Goal: Information Seeking & Learning: Learn about a topic

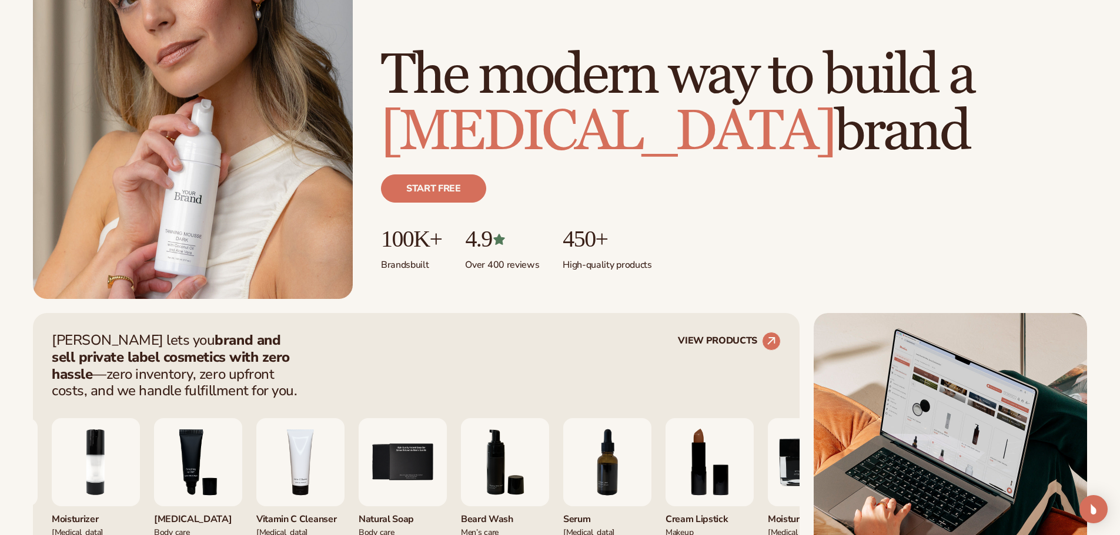
scroll to position [176, 0]
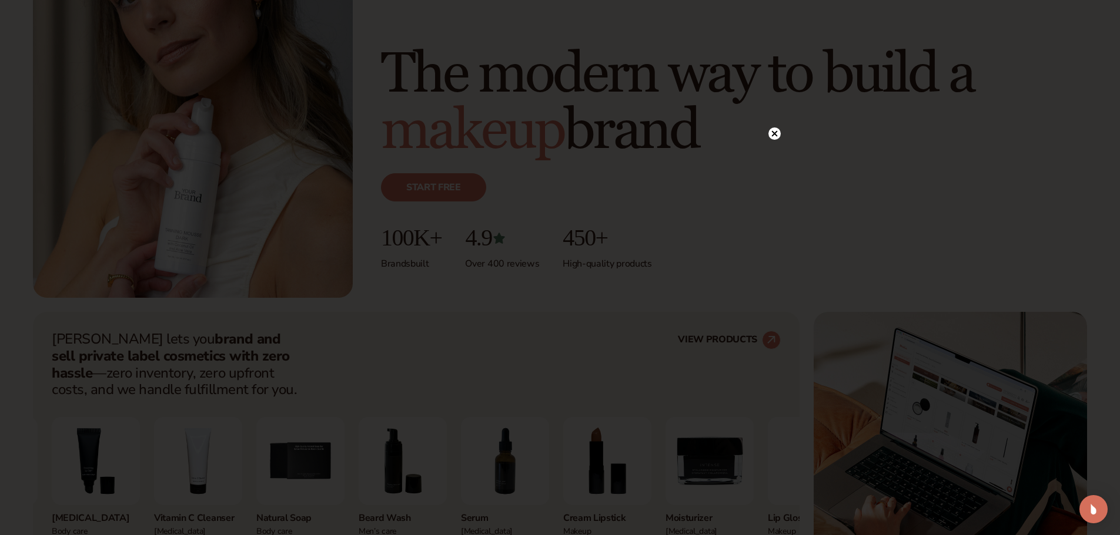
click at [774, 133] on circle at bounding box center [774, 134] width 12 height 12
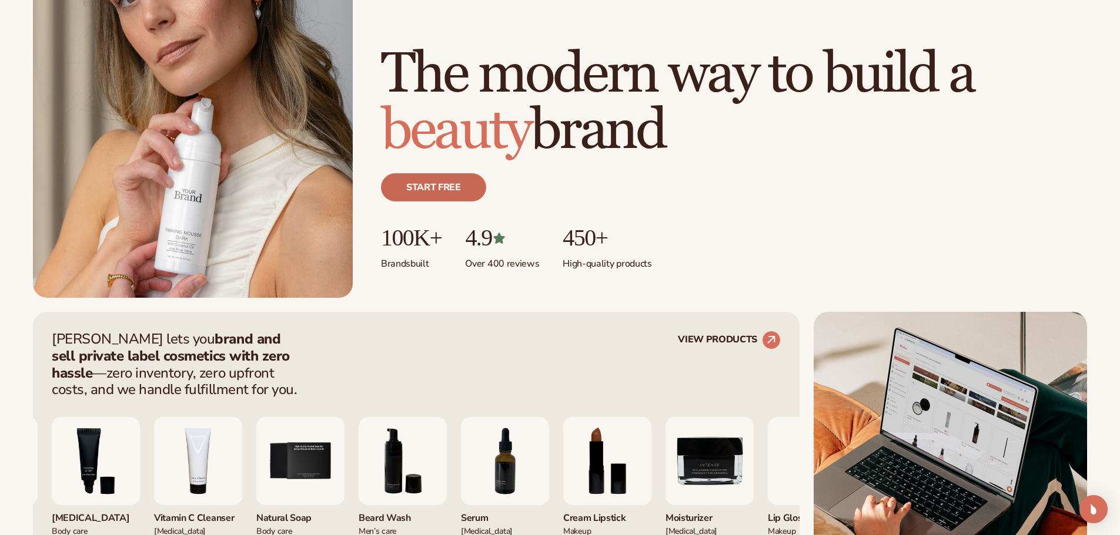
click at [423, 188] on link "Start free" at bounding box center [433, 187] width 105 height 28
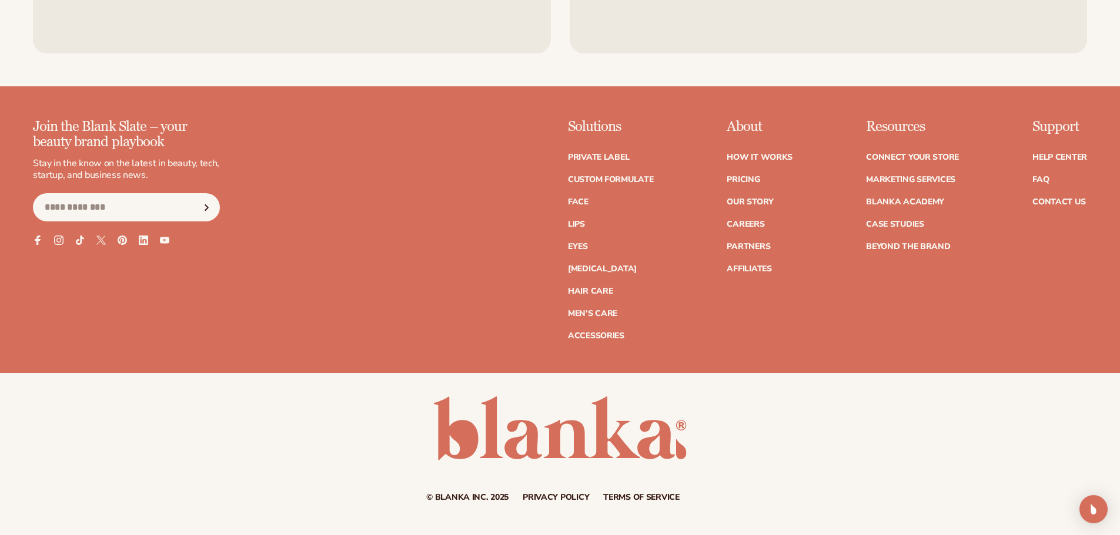
scroll to position [5160, 0]
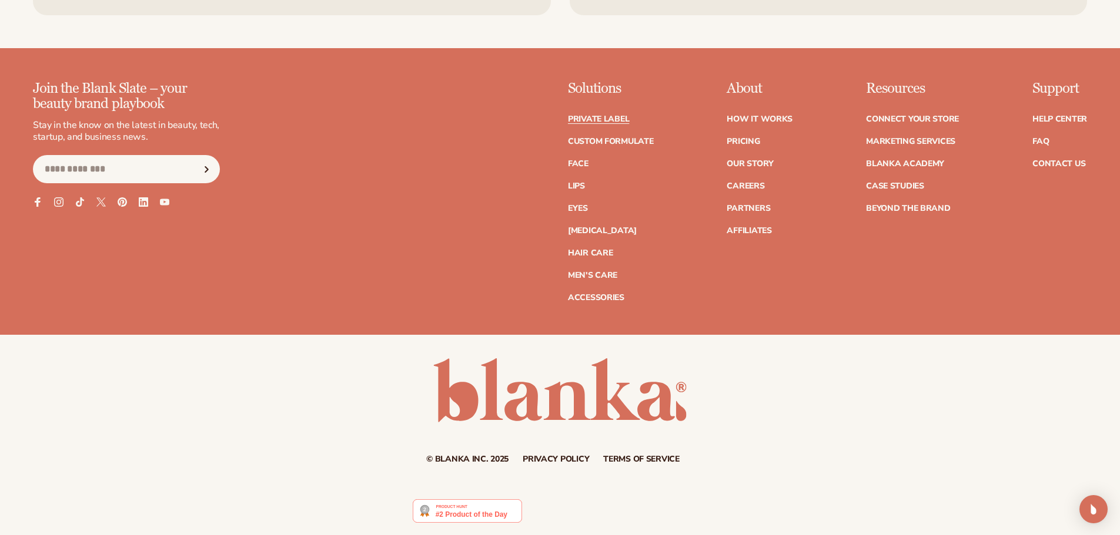
click at [606, 119] on link "Private label" at bounding box center [598, 119] width 61 height 8
